Goal: Task Accomplishment & Management: Manage account settings

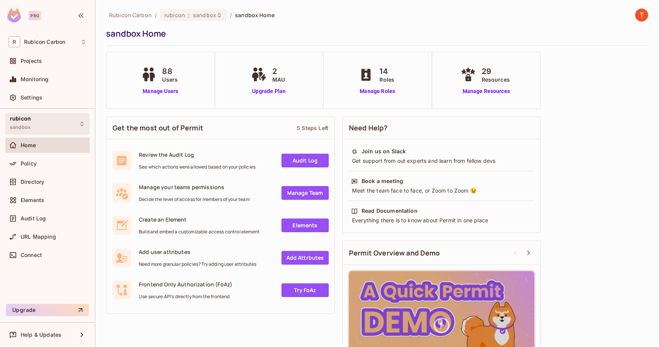
click at [70, 121] on div "rubicon sandbox" at bounding box center [47, 123] width 84 height 21
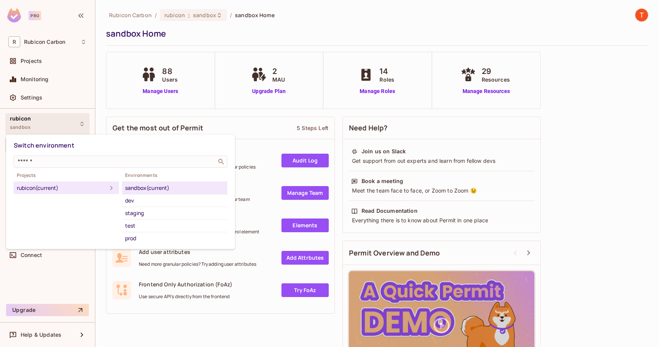
click at [74, 125] on div at bounding box center [329, 173] width 659 height 347
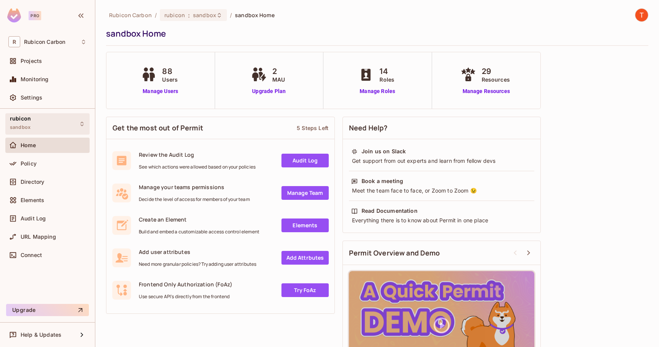
click at [56, 125] on div "rubicon sandbox" at bounding box center [47, 123] width 84 height 21
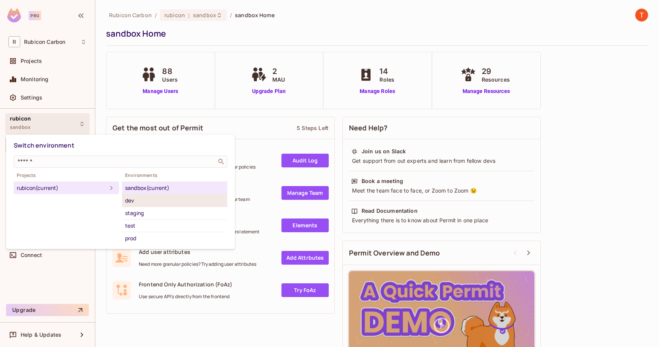
click at [143, 199] on div "dev" at bounding box center [174, 200] width 99 height 9
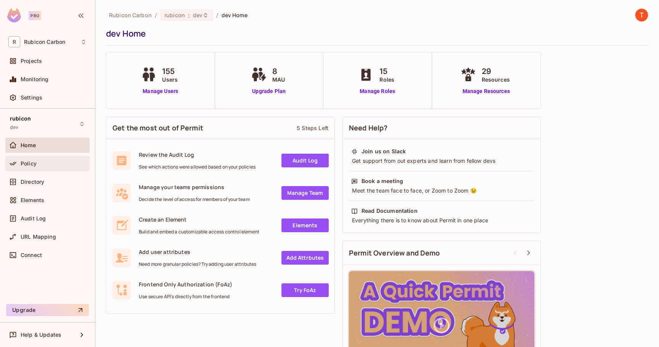
click at [34, 162] on span "Policy" at bounding box center [29, 164] width 16 height 6
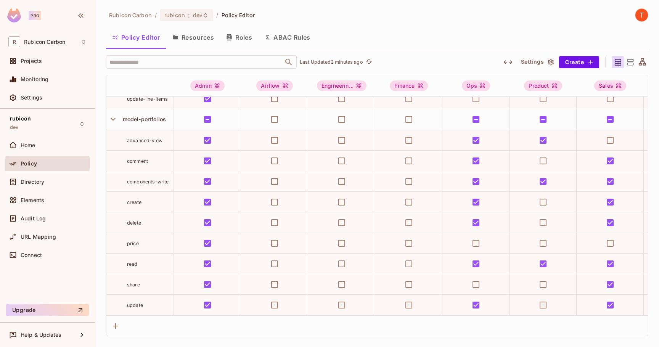
scroll to position [1331, 0]
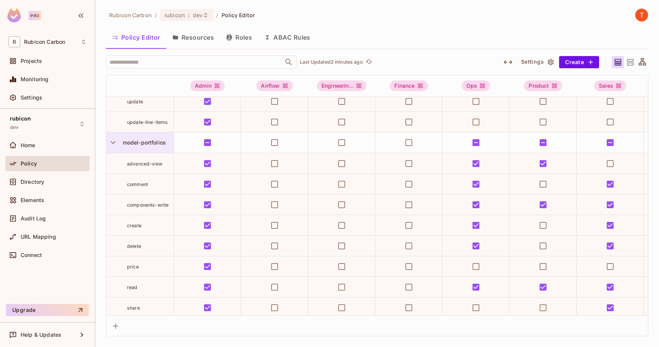
click at [153, 140] on span "model-portfolios" at bounding box center [143, 142] width 46 height 6
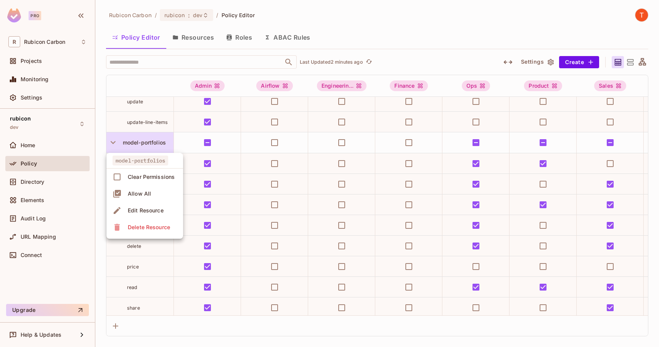
click at [148, 216] on span "Edit Resource" at bounding box center [145, 210] width 40 height 12
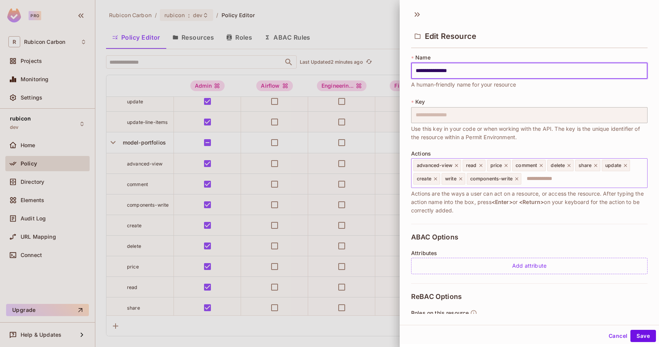
click at [567, 184] on input "text" at bounding box center [583, 178] width 122 height 15
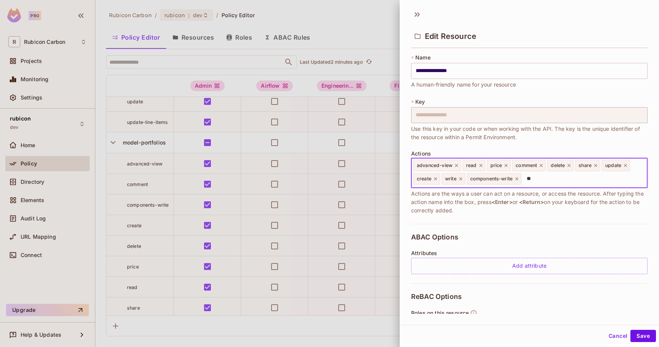
type input "***"
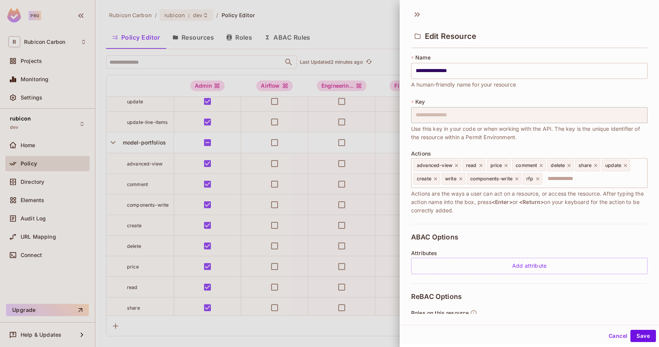
click at [357, 14] on div at bounding box center [329, 173] width 659 height 347
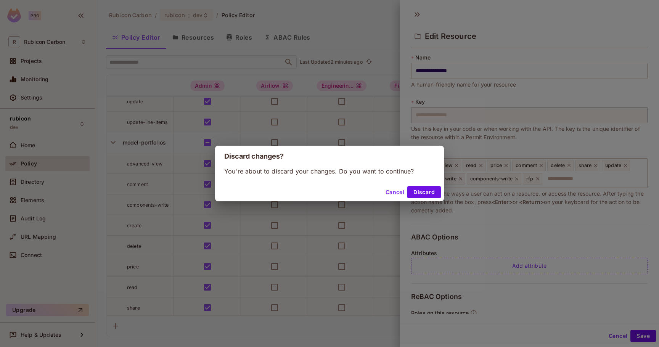
click at [388, 195] on button "Cancel" at bounding box center [394, 192] width 25 height 12
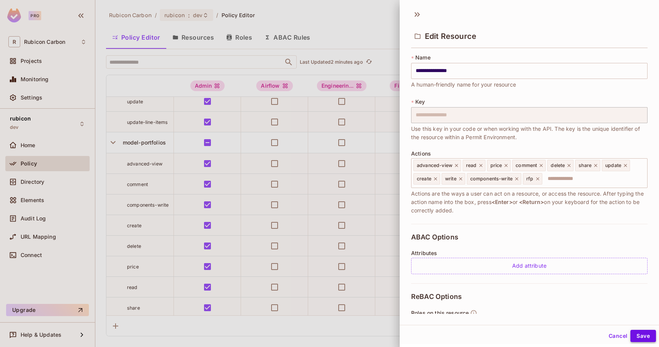
click at [644, 338] on button "Save" at bounding box center [643, 336] width 26 height 12
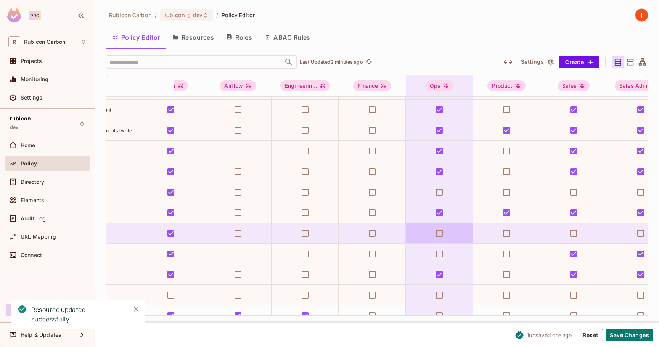
scroll to position [1405, 55]
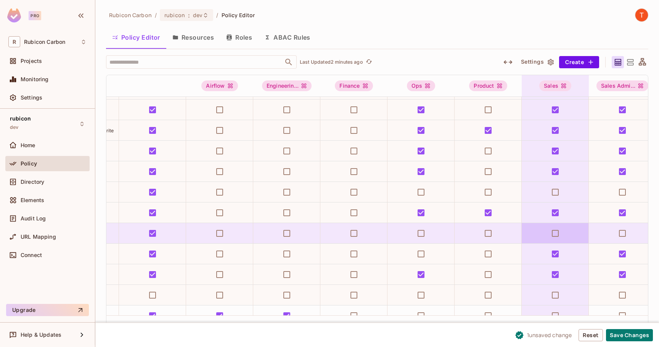
click at [564, 234] on td at bounding box center [555, 233] width 67 height 21
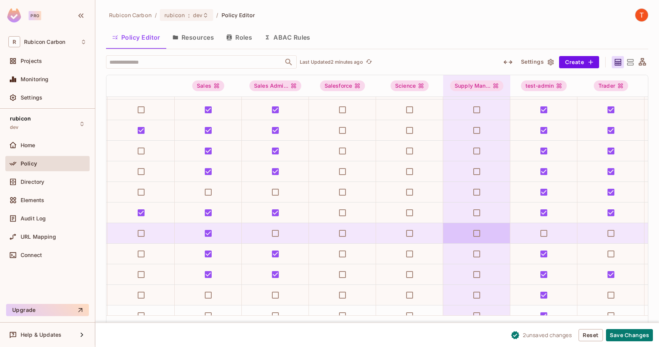
scroll to position [1405, 403]
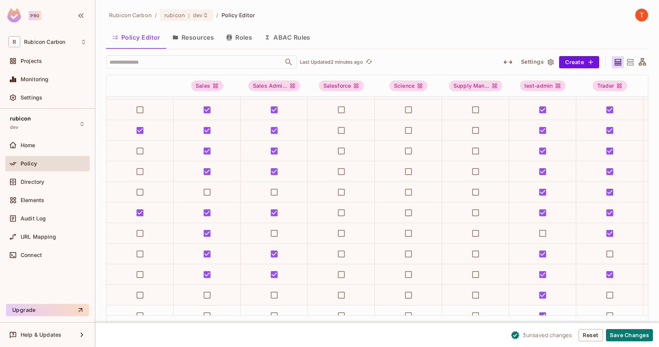
click at [639, 338] on button "Save Changes" at bounding box center [629, 335] width 47 height 12
